Goal: Task Accomplishment & Management: Manage account settings

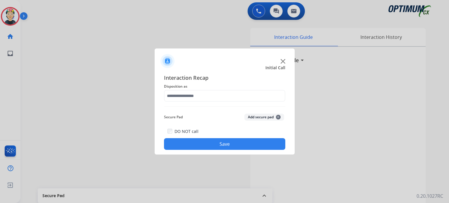
click at [282, 63] on img at bounding box center [283, 61] width 5 height 5
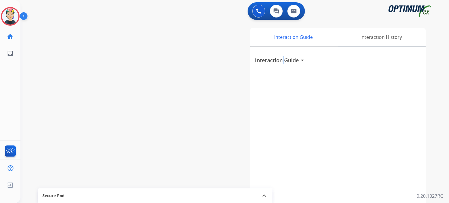
click at [282, 63] on h3 "Interaction Guide" at bounding box center [277, 60] width 44 height 8
click at [14, 14] on img at bounding box center [10, 16] width 16 height 16
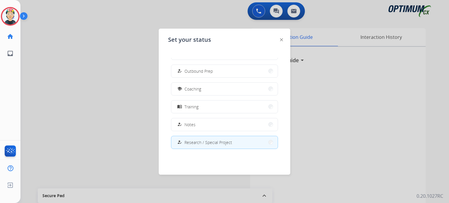
scroll to position [146, 0]
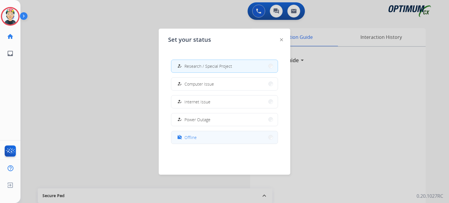
click at [234, 138] on button "work_off Offline" at bounding box center [224, 137] width 106 height 13
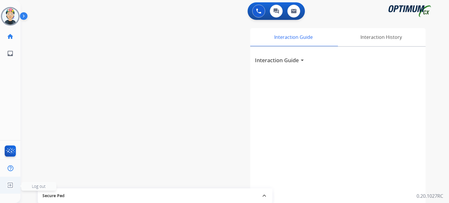
click at [15, 185] on img at bounding box center [10, 185] width 11 height 11
click at [37, 189] on span "Log out" at bounding box center [39, 187] width 14 height 6
